Goal: Task Accomplishment & Management: Manage account settings

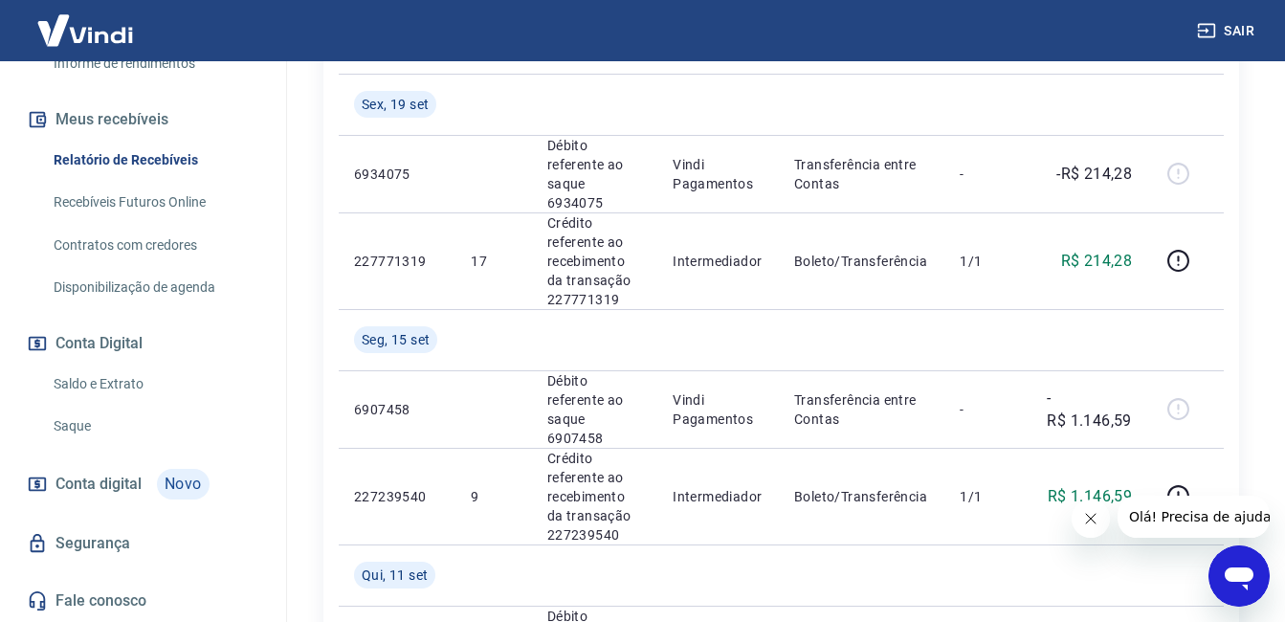
scroll to position [909, 0]
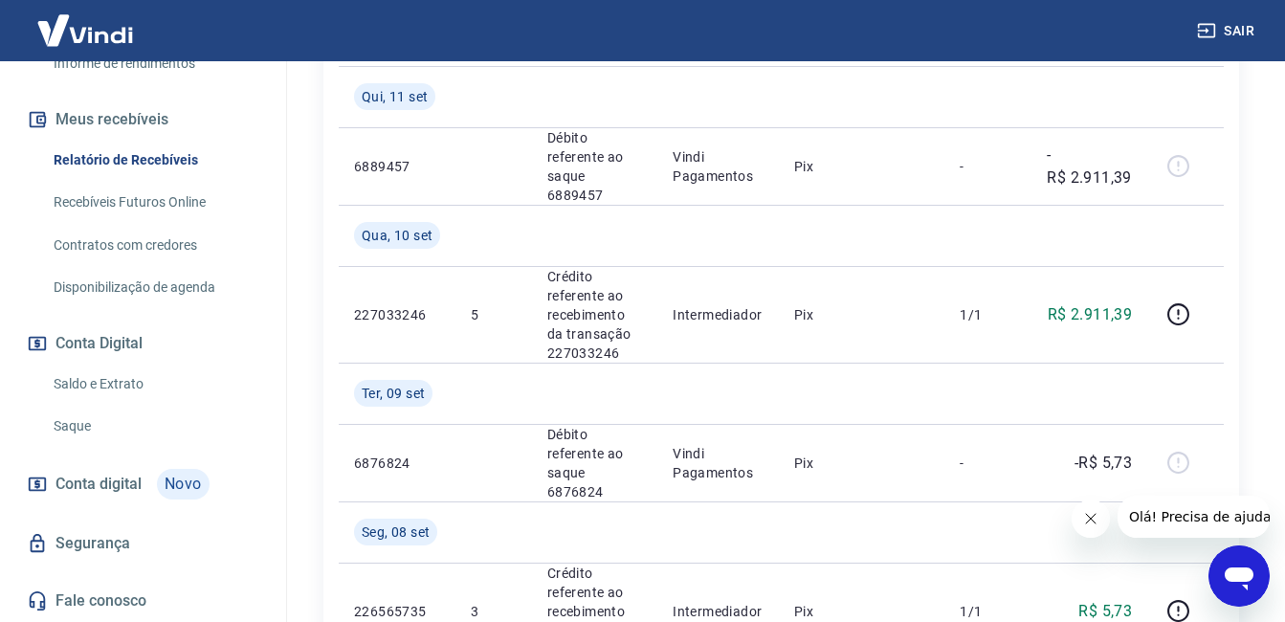
click at [84, 377] on link "Saldo e Extrato" at bounding box center [154, 384] width 217 height 39
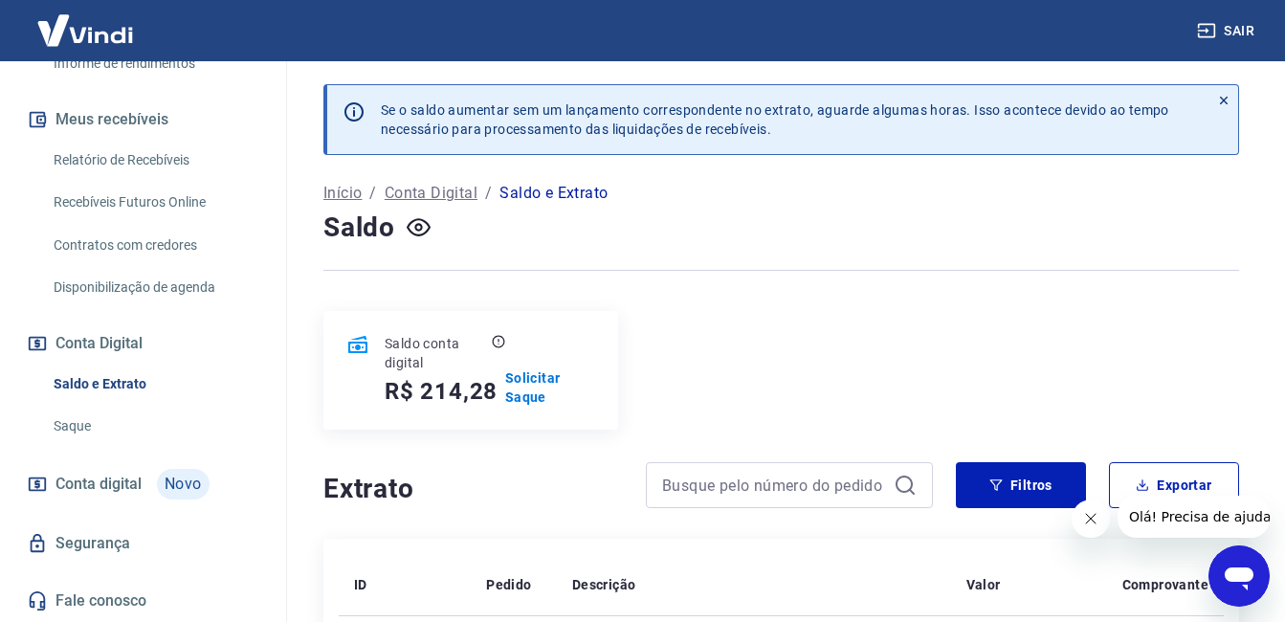
click at [154, 204] on link "Recebíveis Futuros Online" at bounding box center [154, 202] width 217 height 39
click at [536, 389] on p "Solicitar Saque" at bounding box center [550, 387] width 90 height 38
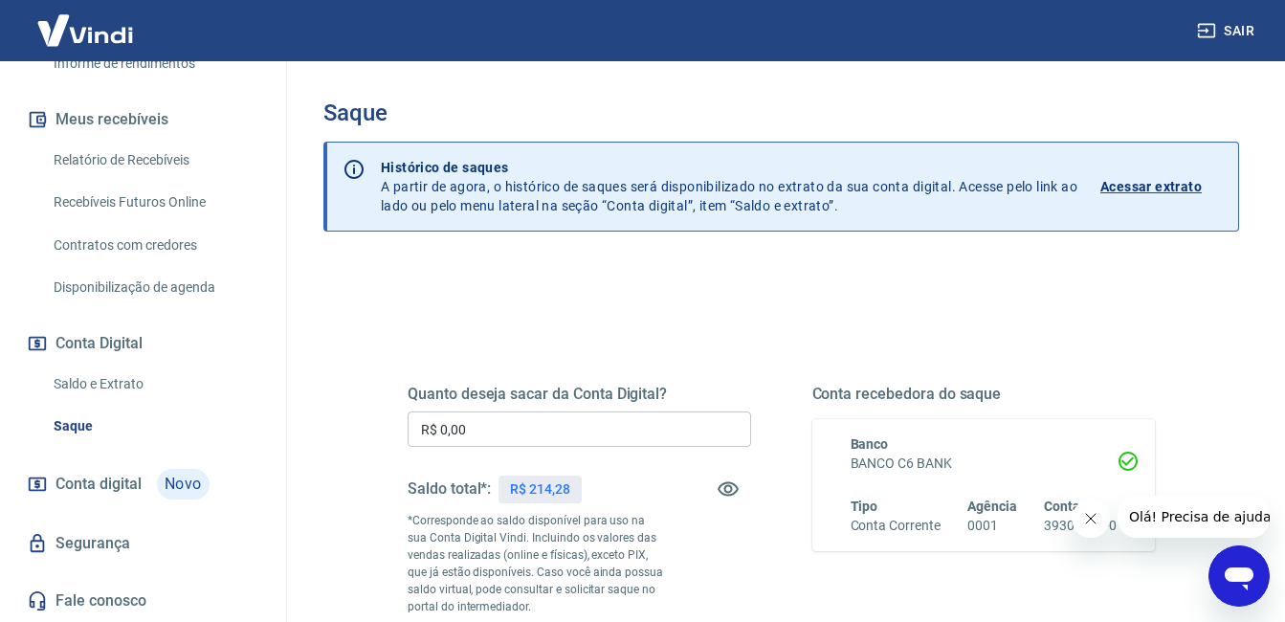
click at [499, 432] on input "R$ 0,00" at bounding box center [579, 428] width 343 height 35
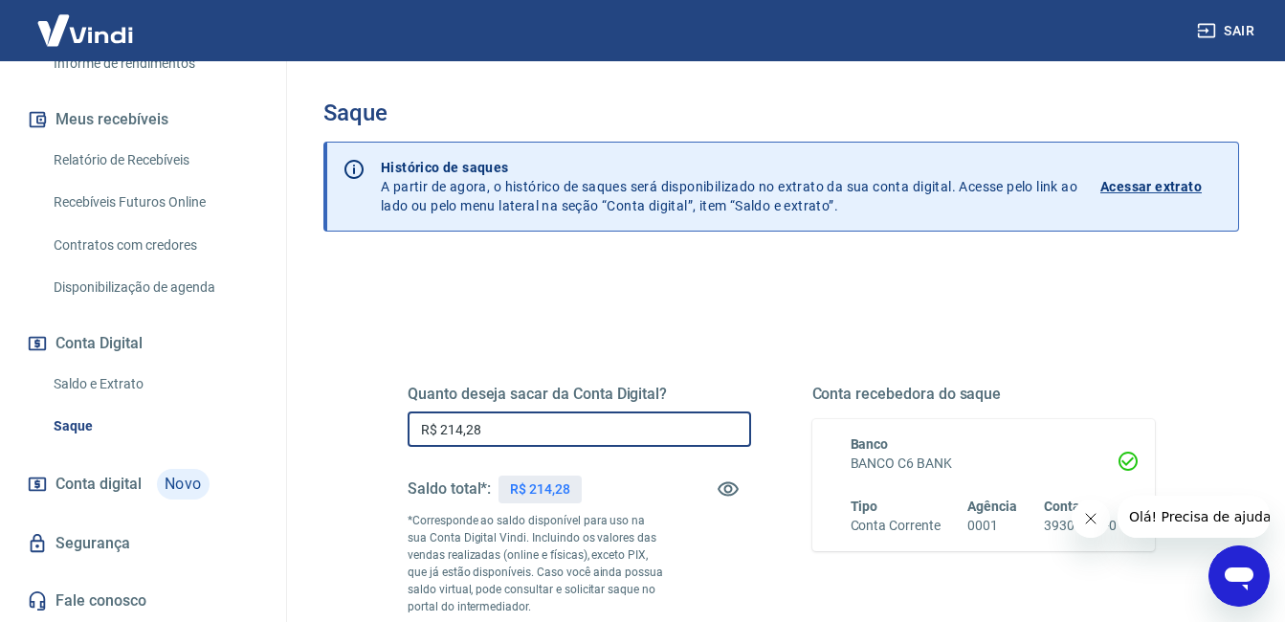
type input "R$ 214,28"
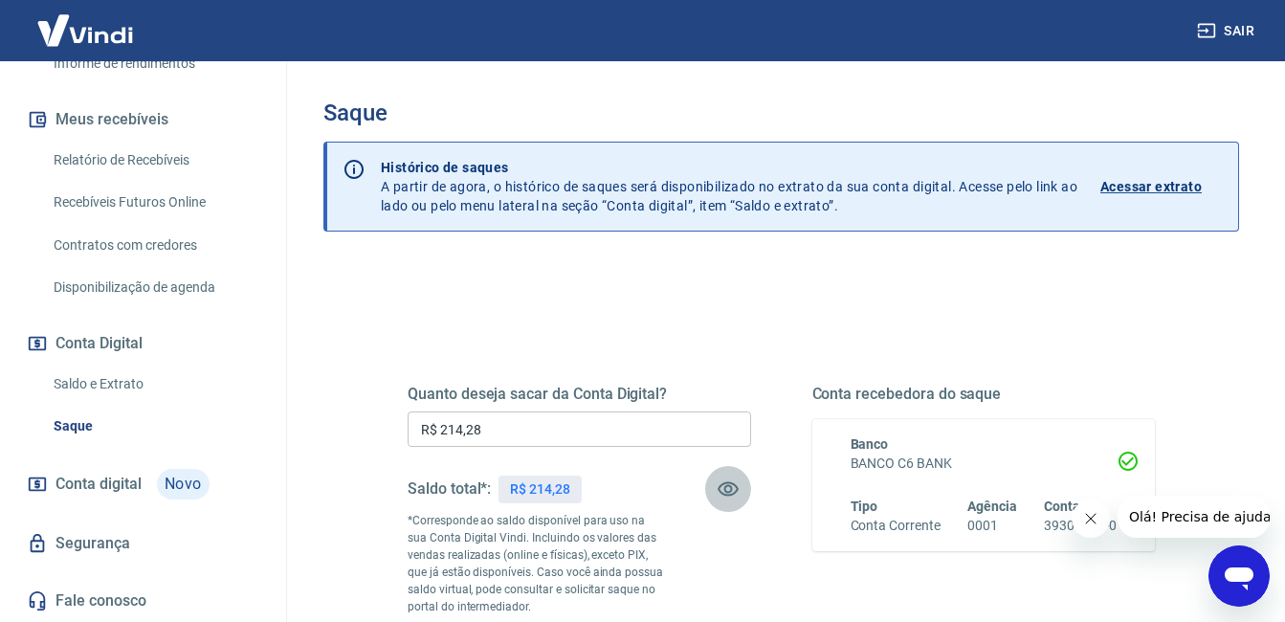
scroll to position [191, 0]
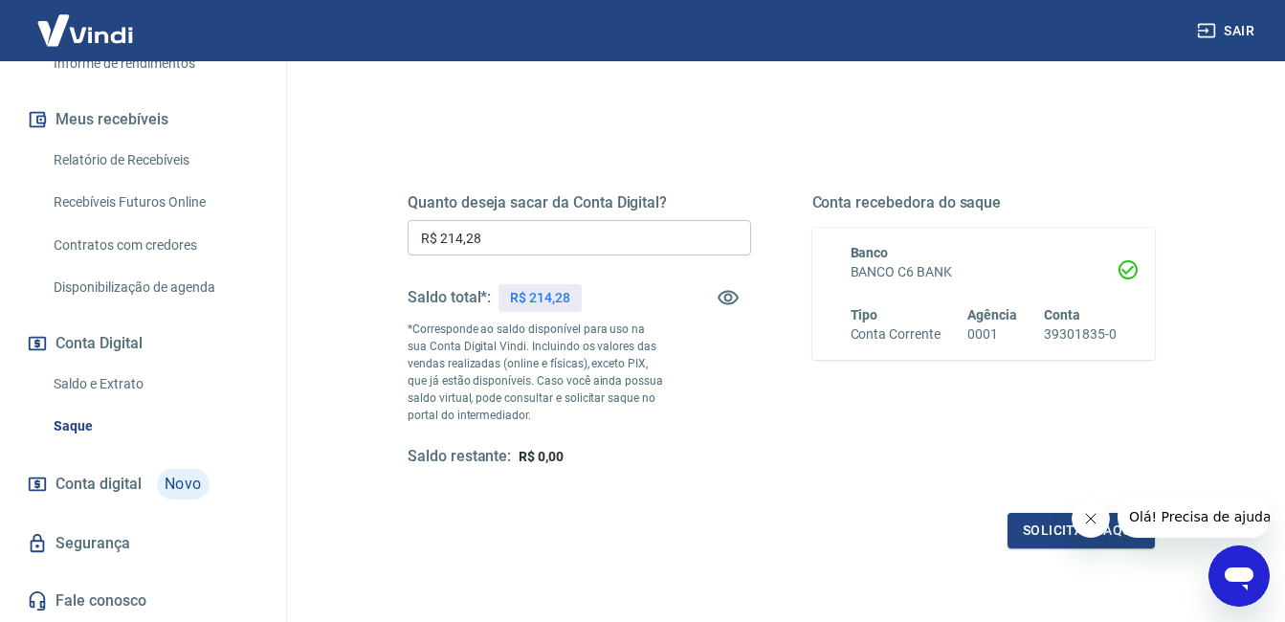
click at [1090, 520] on icon "Fechar mensagem da empresa" at bounding box center [1089, 518] width 15 height 15
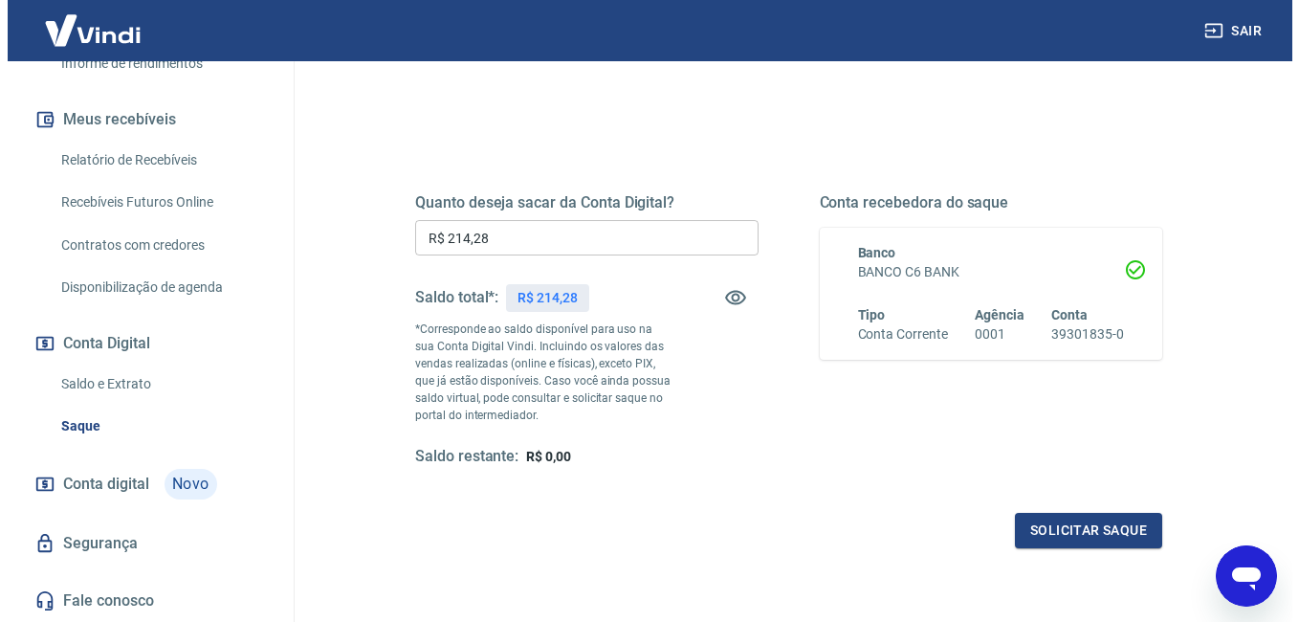
scroll to position [287, 0]
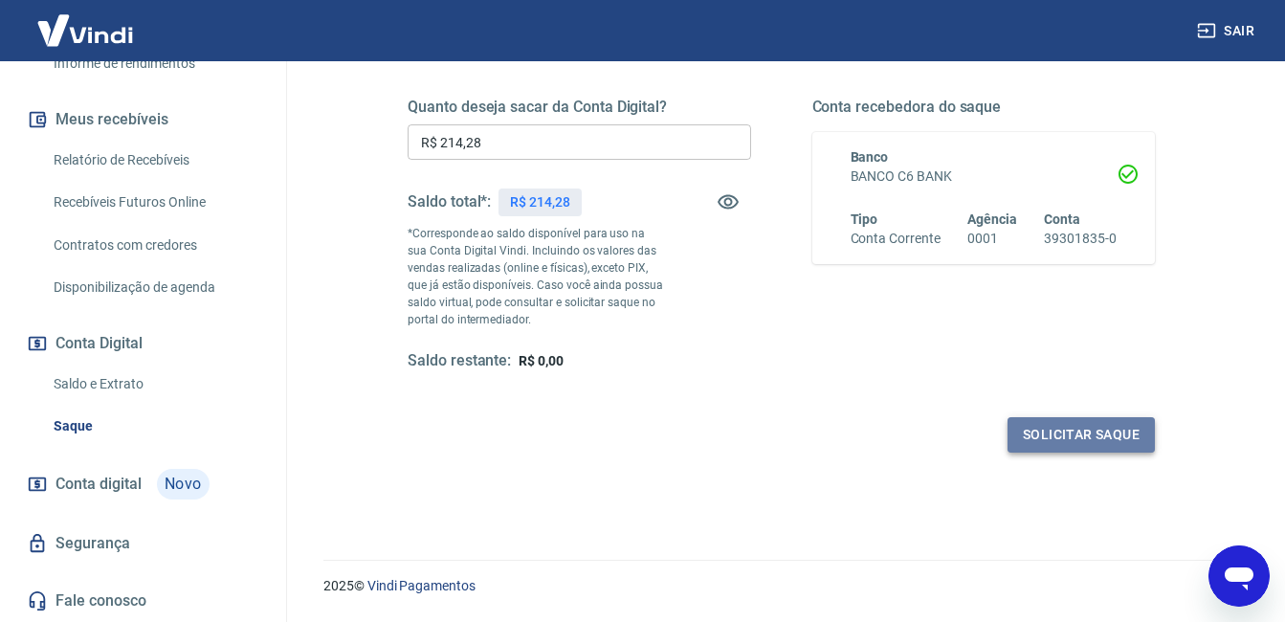
click at [1078, 435] on button "Solicitar saque" at bounding box center [1080, 434] width 147 height 35
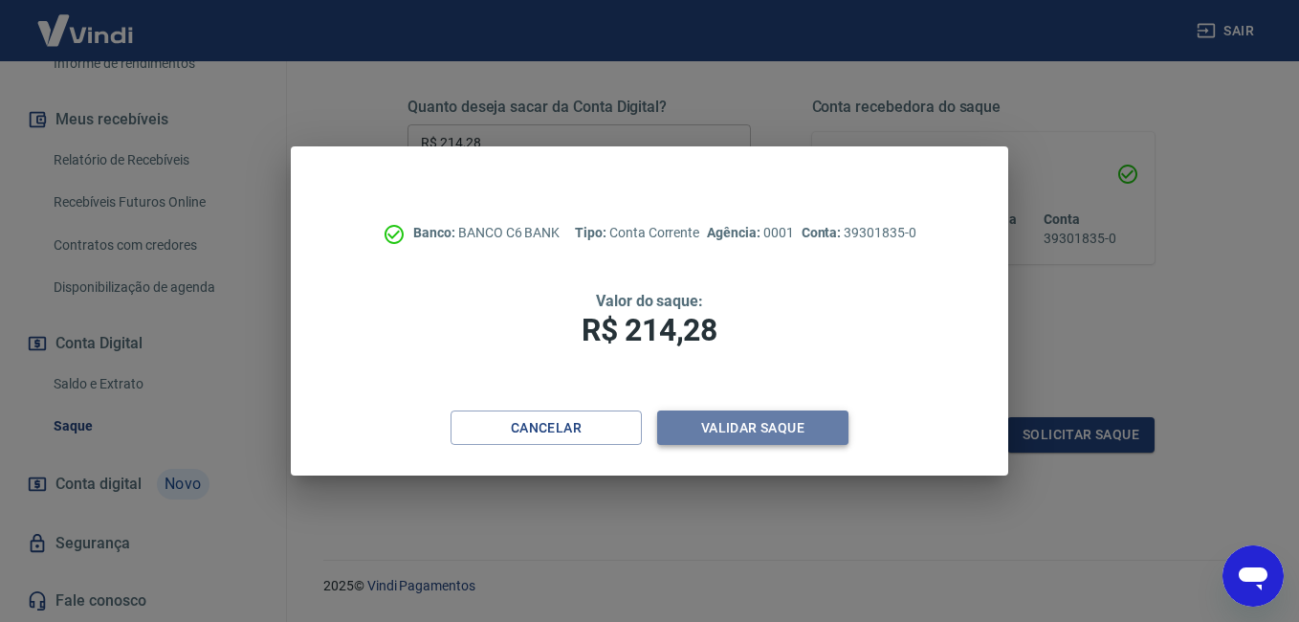
click at [771, 429] on button "Validar saque" at bounding box center [752, 427] width 191 height 35
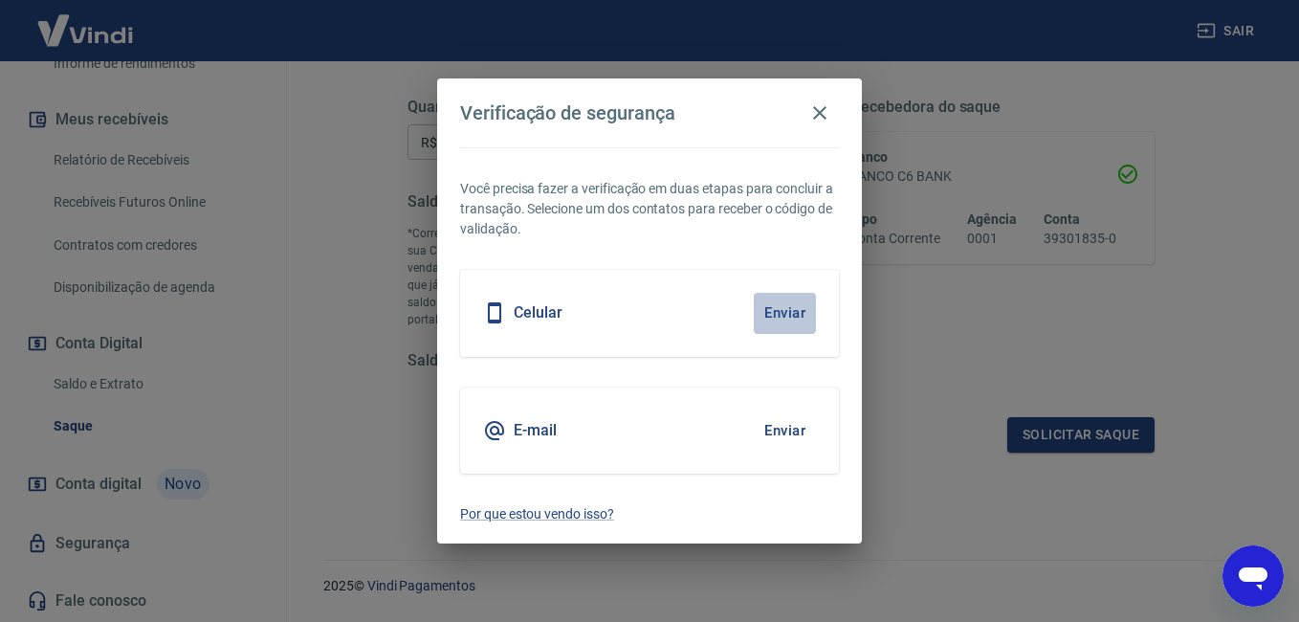
click at [781, 313] on button "Enviar" at bounding box center [785, 313] width 62 height 40
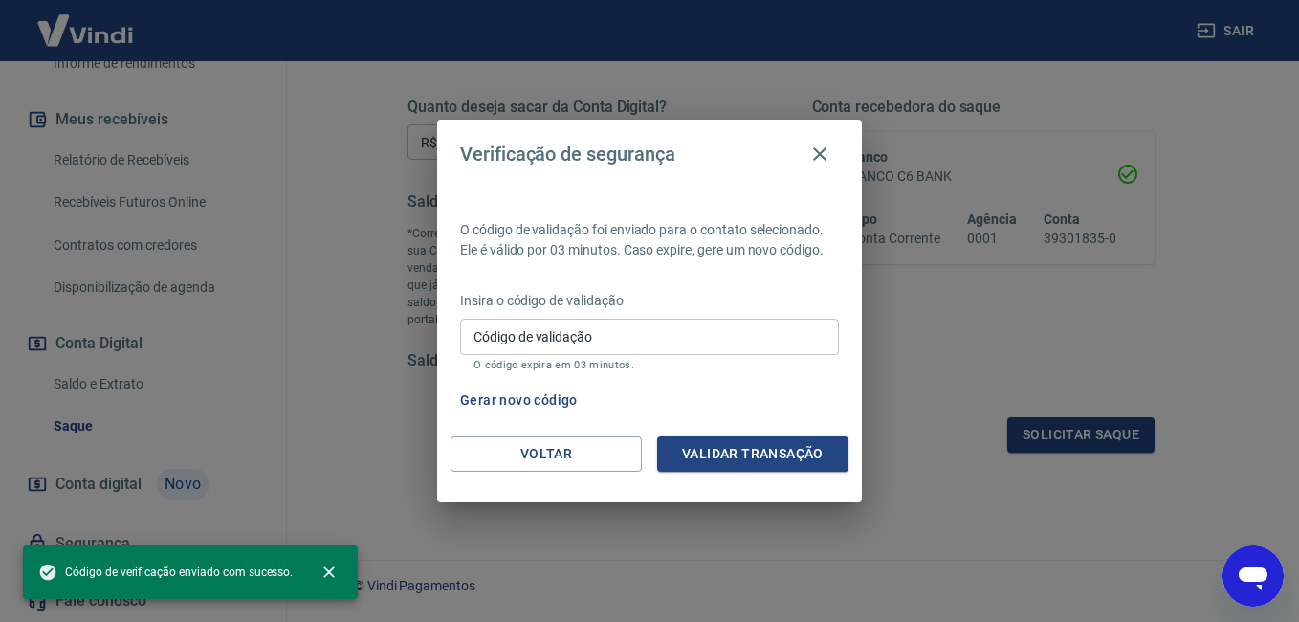
click at [604, 342] on input "Código de validação" at bounding box center [649, 336] width 379 height 35
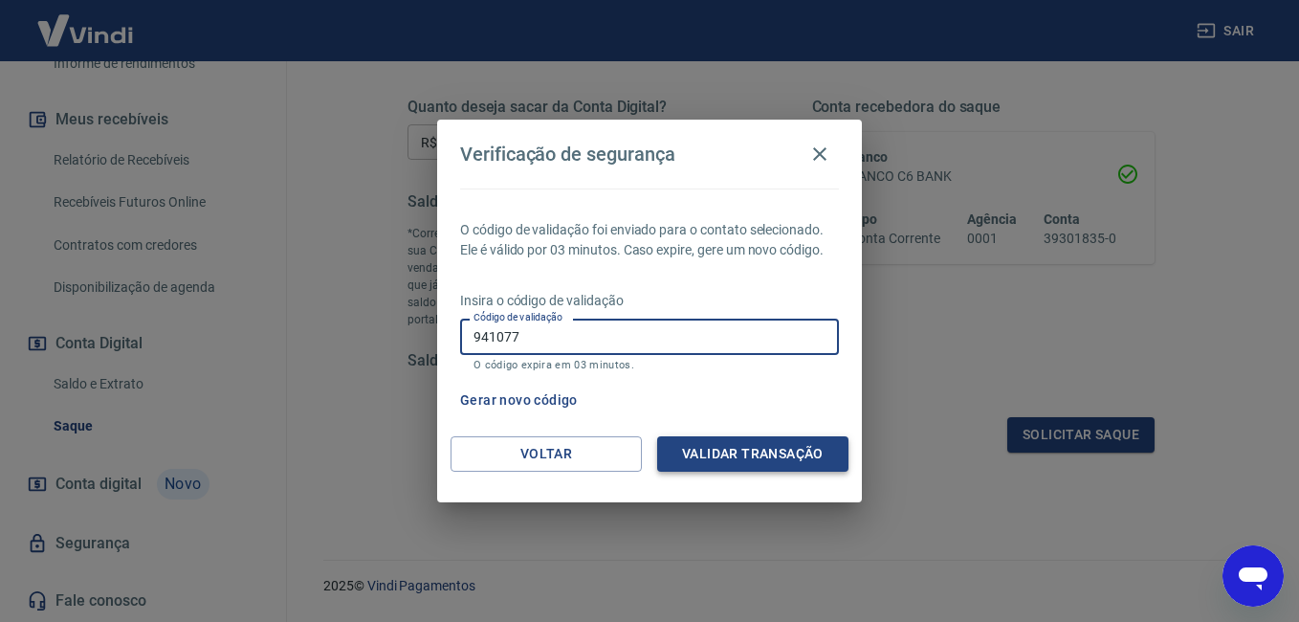
type input "941077"
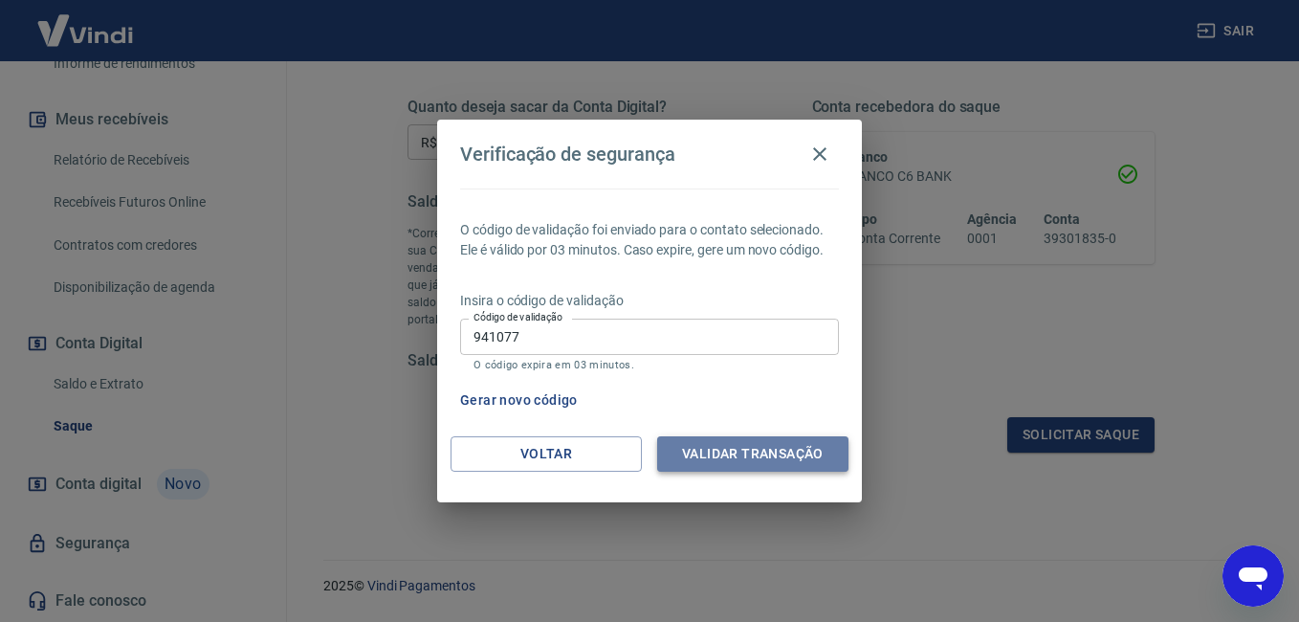
click at [742, 450] on button "Validar transação" at bounding box center [752, 453] width 191 height 35
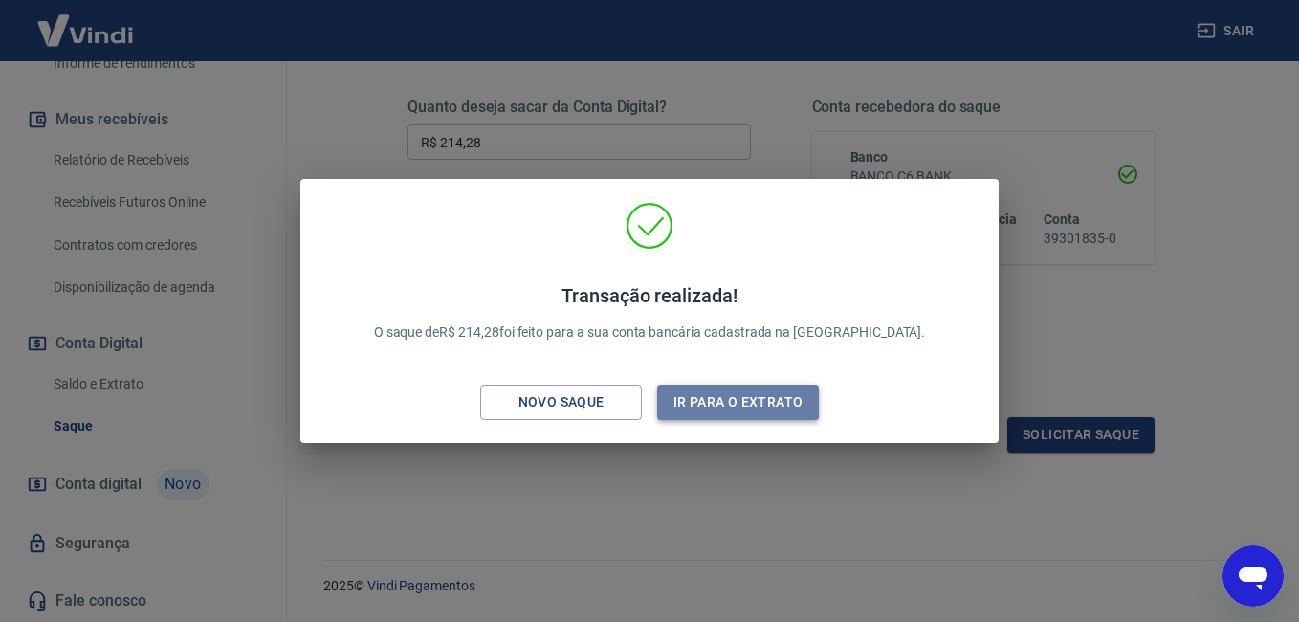
click at [735, 406] on button "Ir para o extrato" at bounding box center [738, 402] width 162 height 35
